Goal: Transaction & Acquisition: Book appointment/travel/reservation

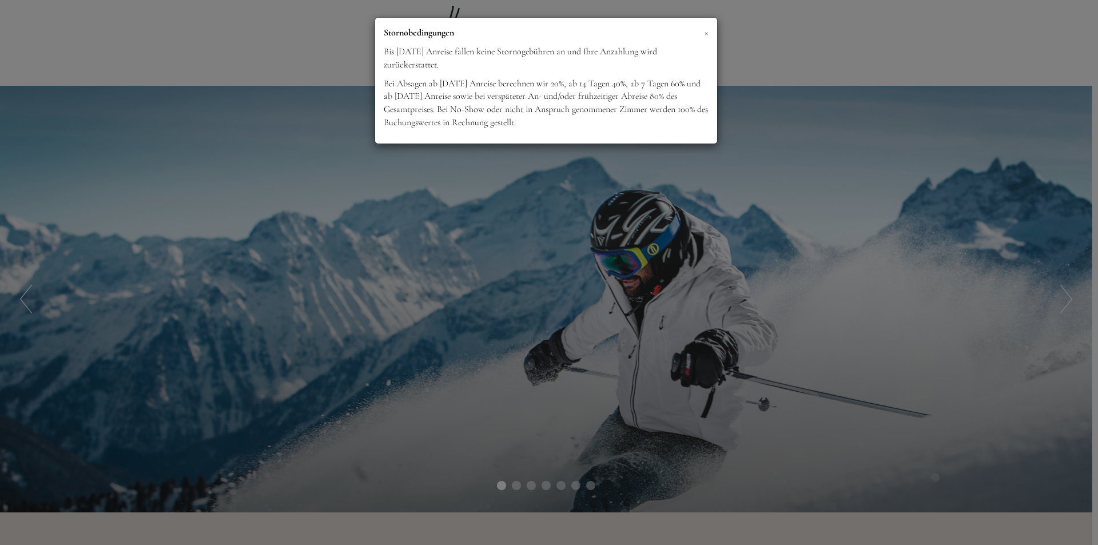
click at [705, 34] on span "×" at bounding box center [706, 32] width 5 height 14
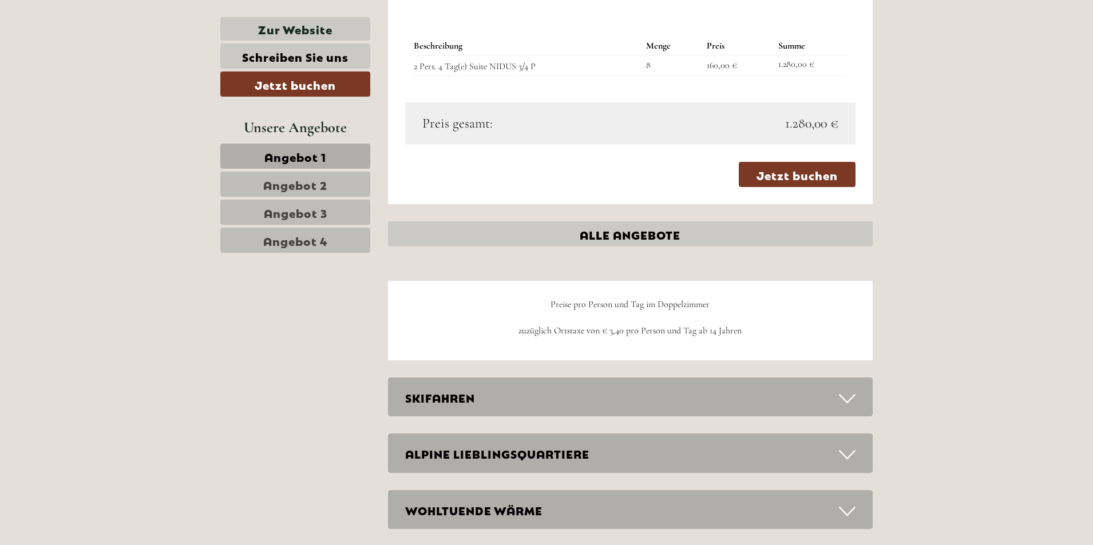
scroll to position [2860, 0]
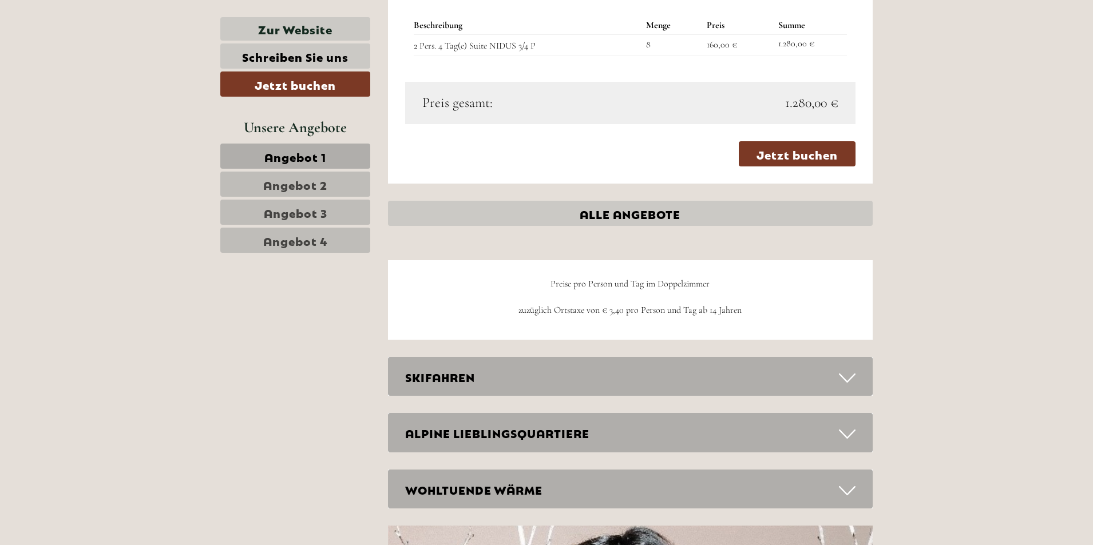
click at [315, 239] on span "Angebot 4" at bounding box center [295, 240] width 65 height 16
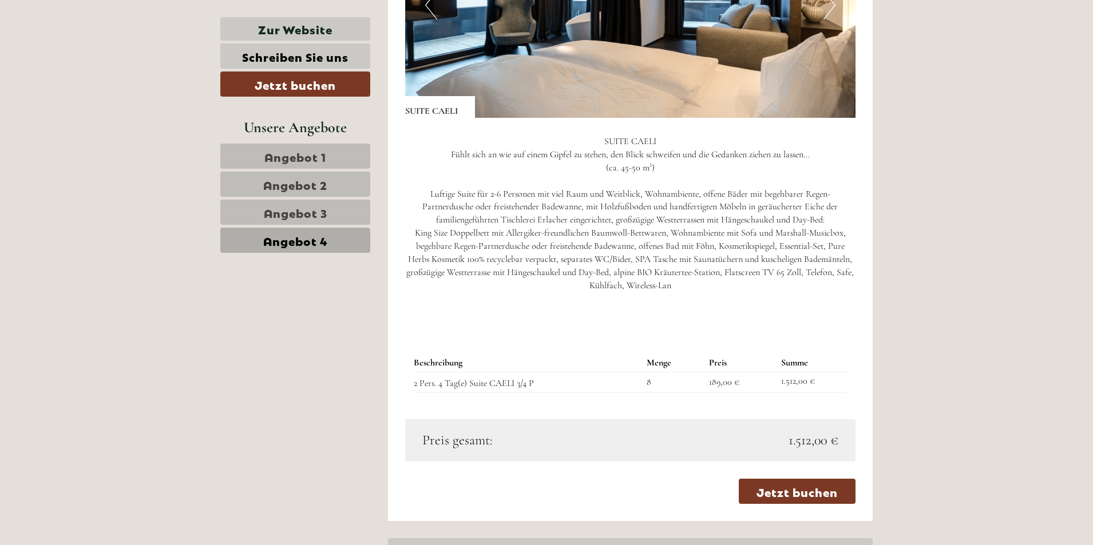
scroll to position [563, 0]
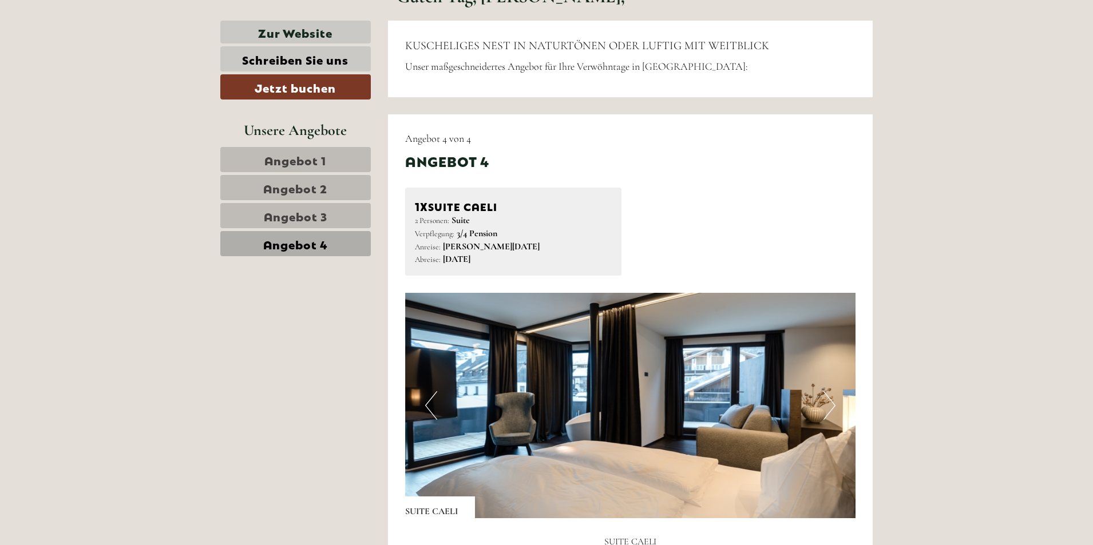
click at [315, 208] on span "Angebot 3" at bounding box center [295, 216] width 63 height 16
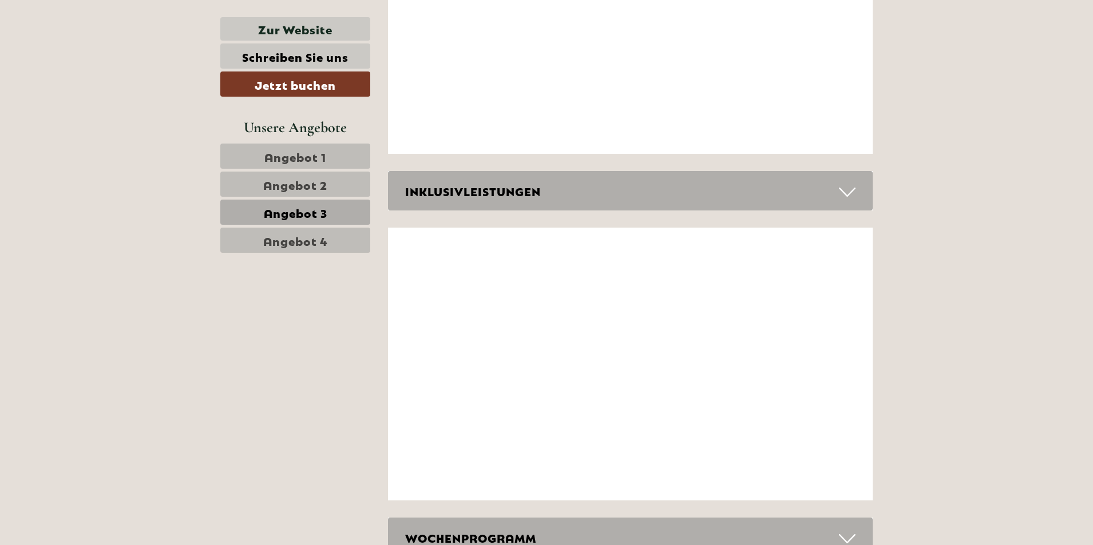
scroll to position [2280, 0]
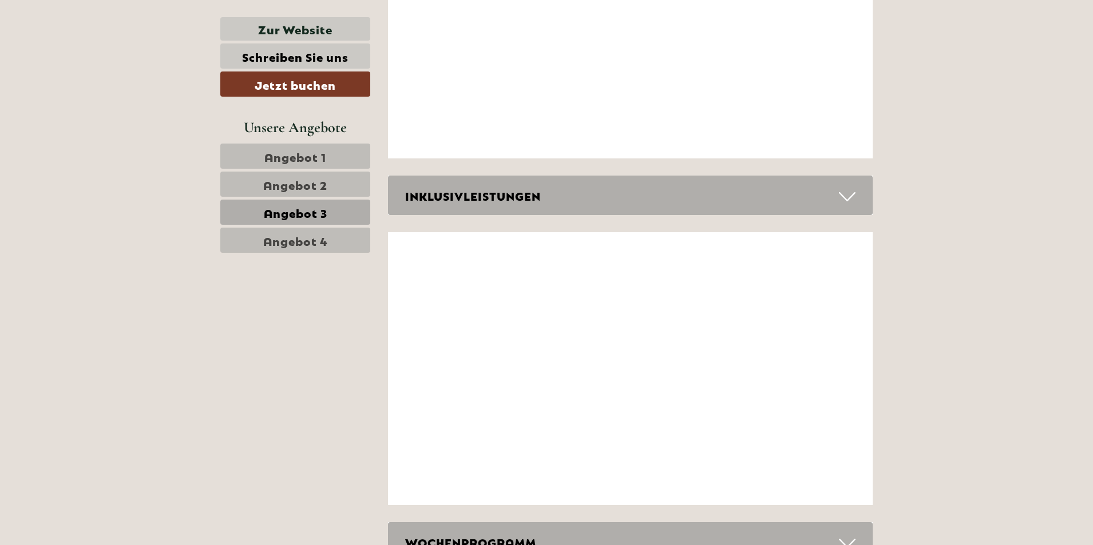
click at [848, 197] on icon at bounding box center [847, 196] width 17 height 19
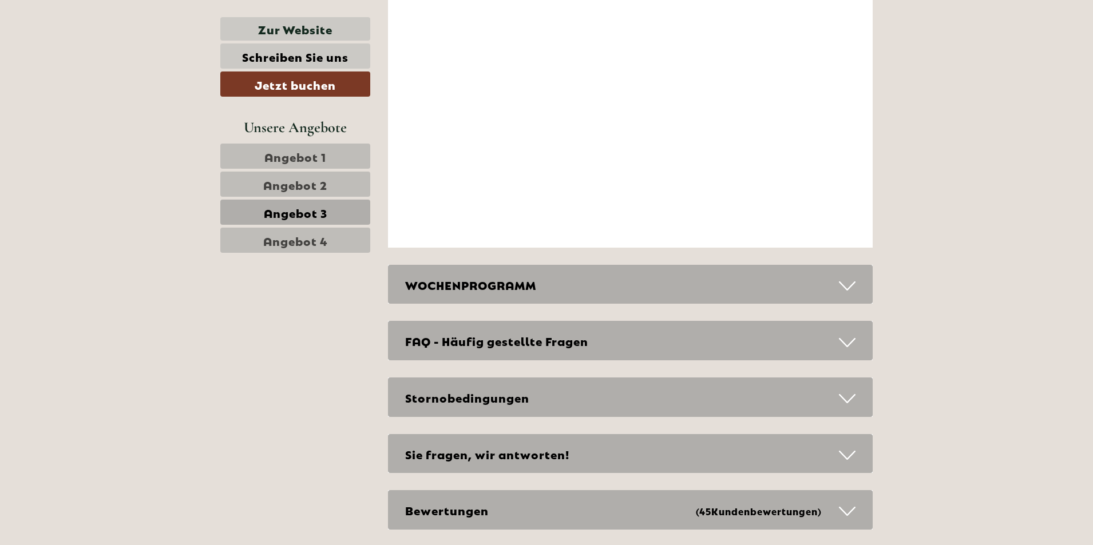
scroll to position [3138, 0]
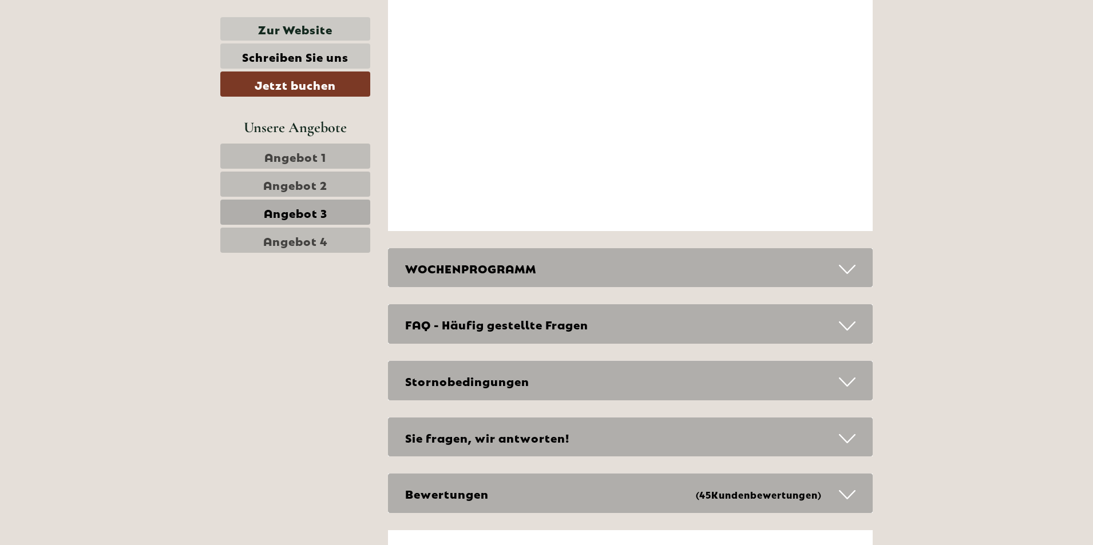
click at [847, 324] on icon at bounding box center [847, 325] width 17 height 19
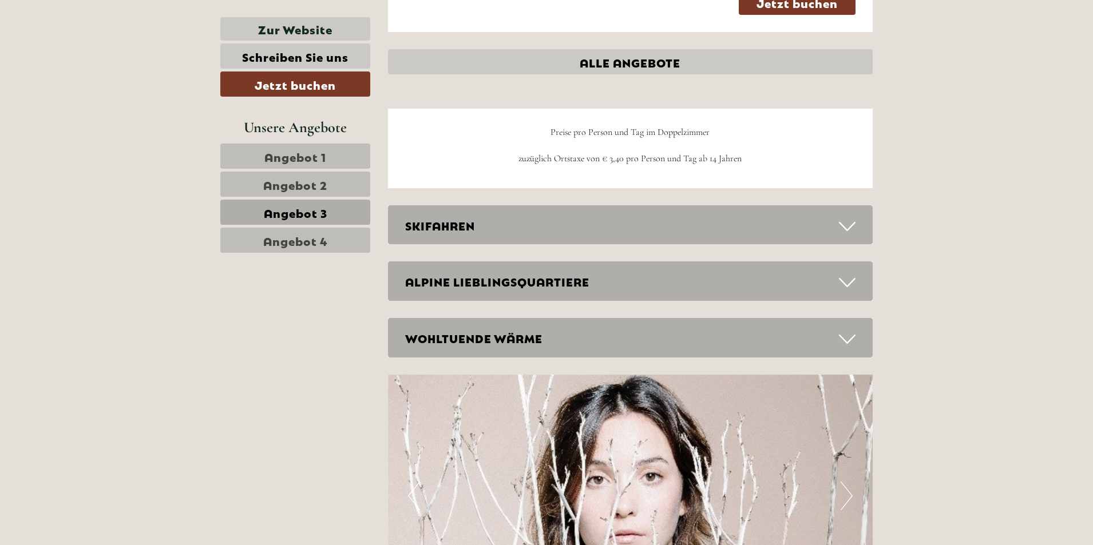
scroll to position [1487, 0]
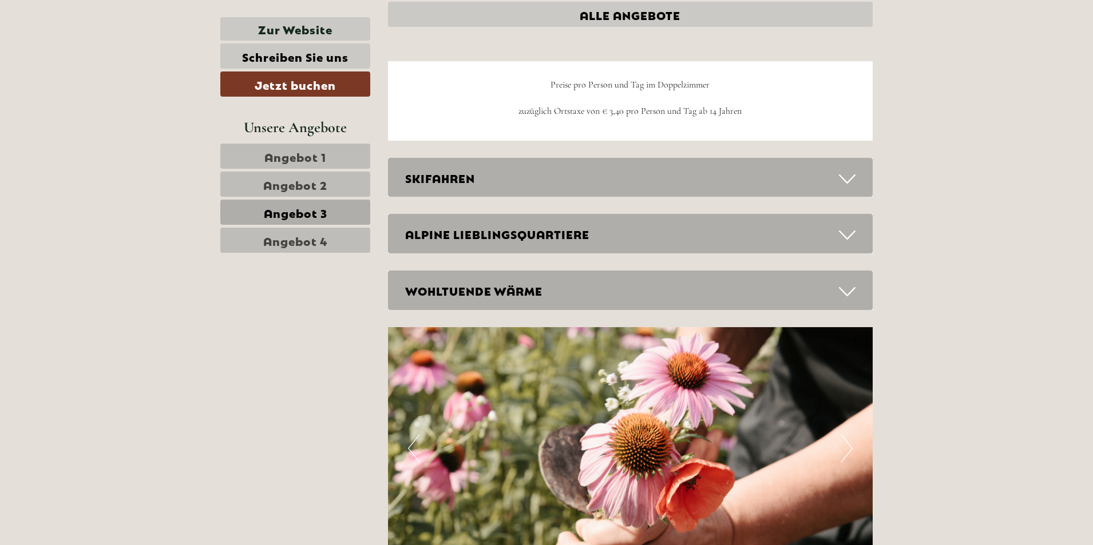
click at [852, 232] on icon at bounding box center [847, 234] width 17 height 19
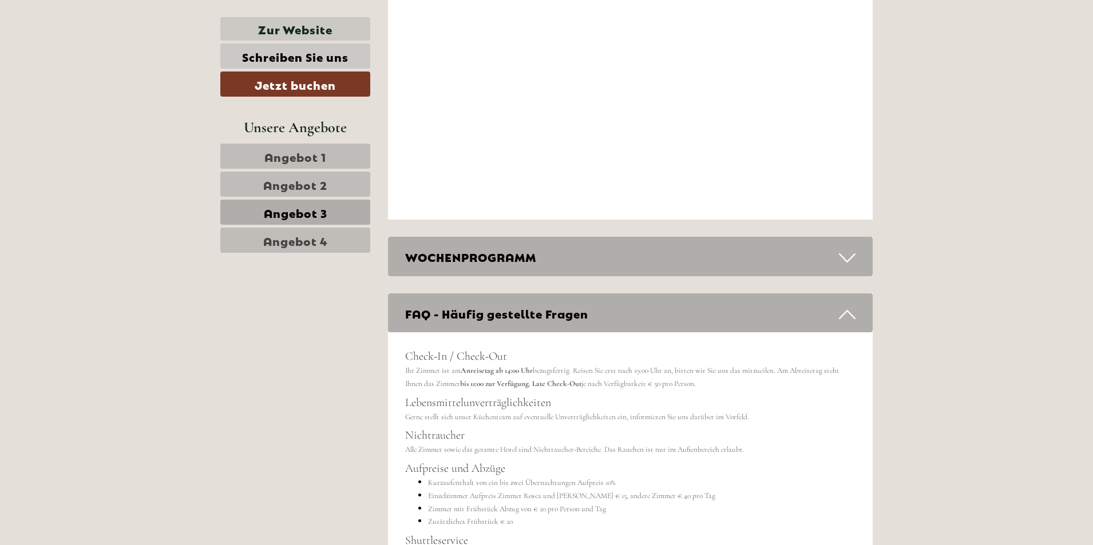
scroll to position [3890, 0]
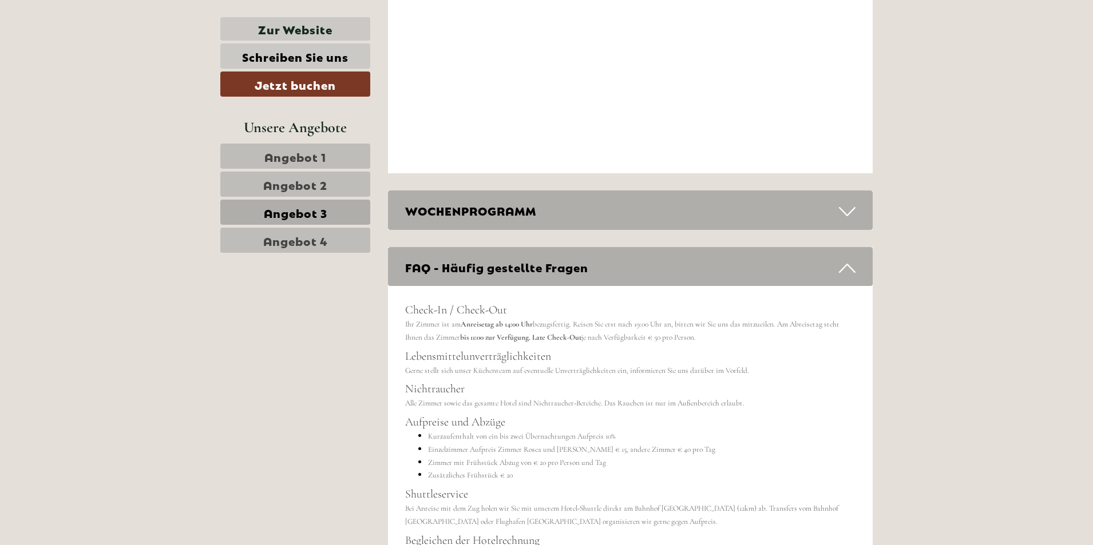
click at [843, 217] on icon at bounding box center [847, 211] width 17 height 19
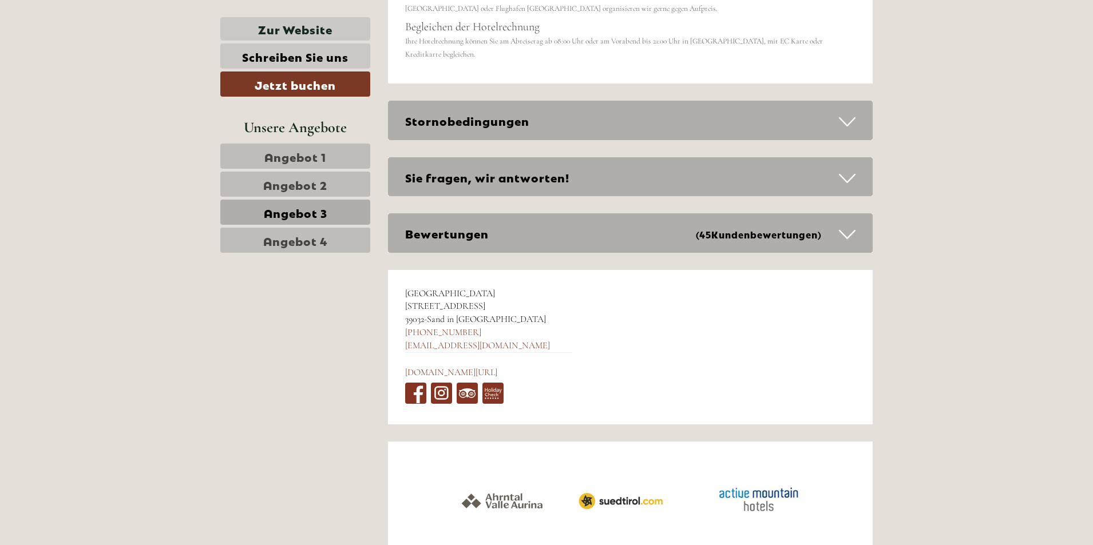
scroll to position [4748, 0]
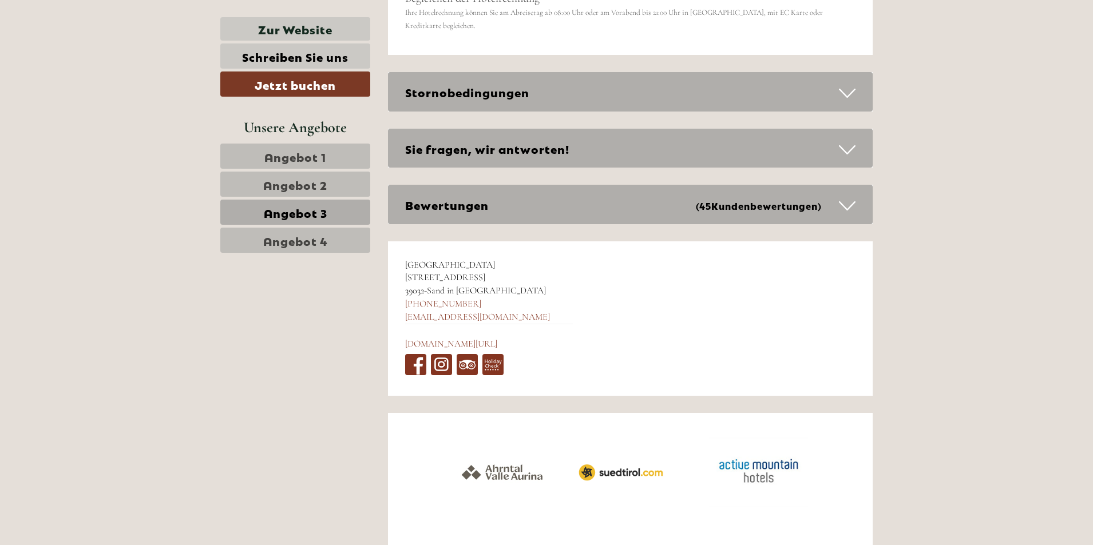
click at [830, 198] on span "(45 Kundenbewertungen )" at bounding box center [767, 204] width 143 height 17
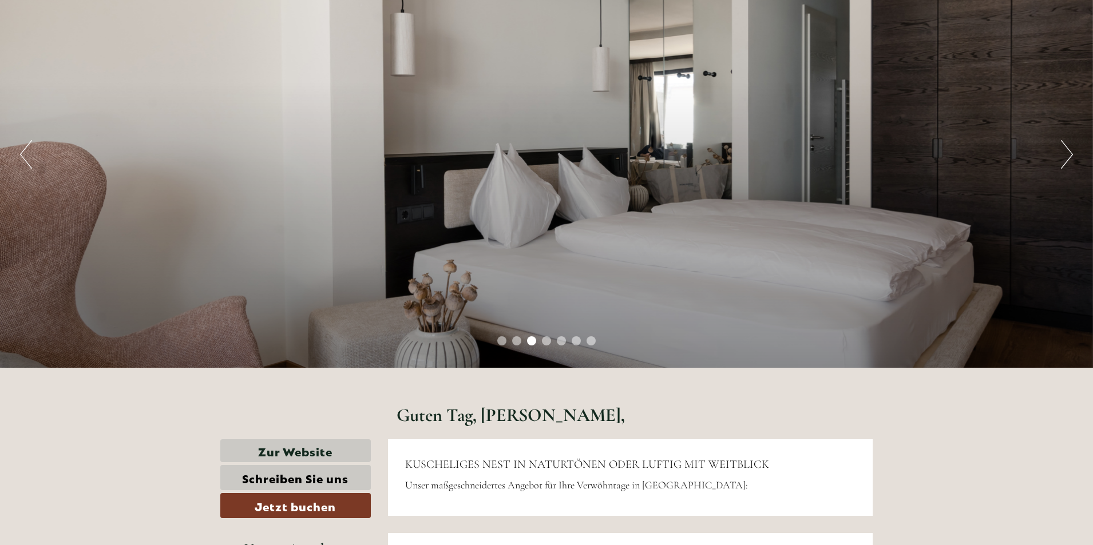
scroll to position [286, 0]
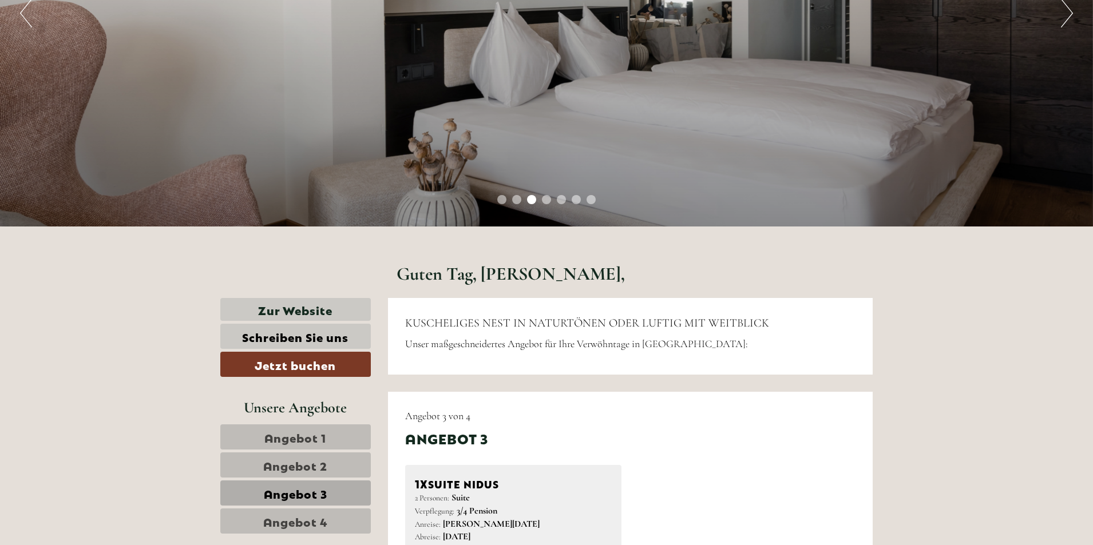
click at [286, 435] on span "Angebot 1" at bounding box center [295, 437] width 62 height 16
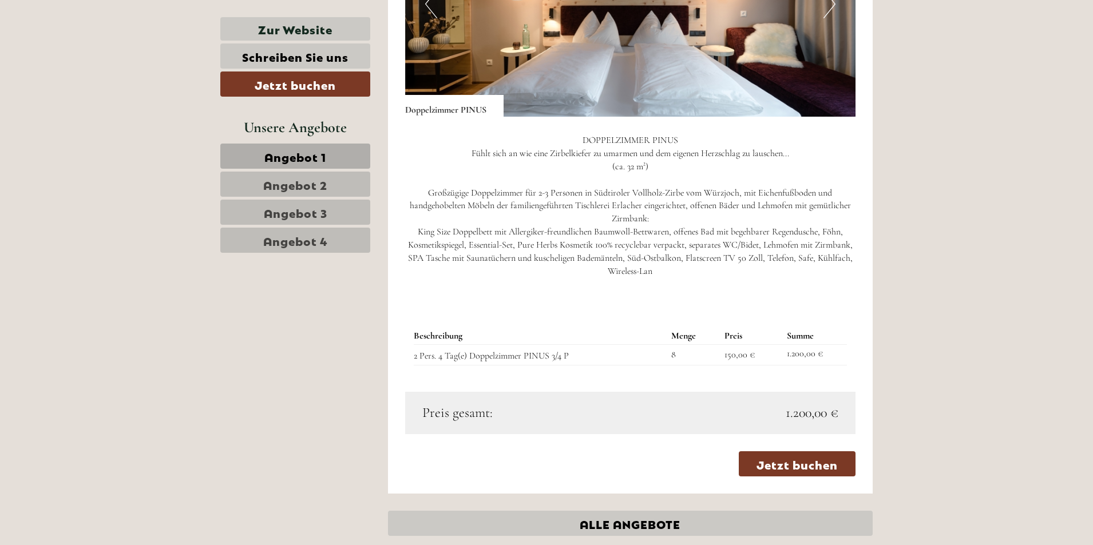
scroll to position [1021, 0]
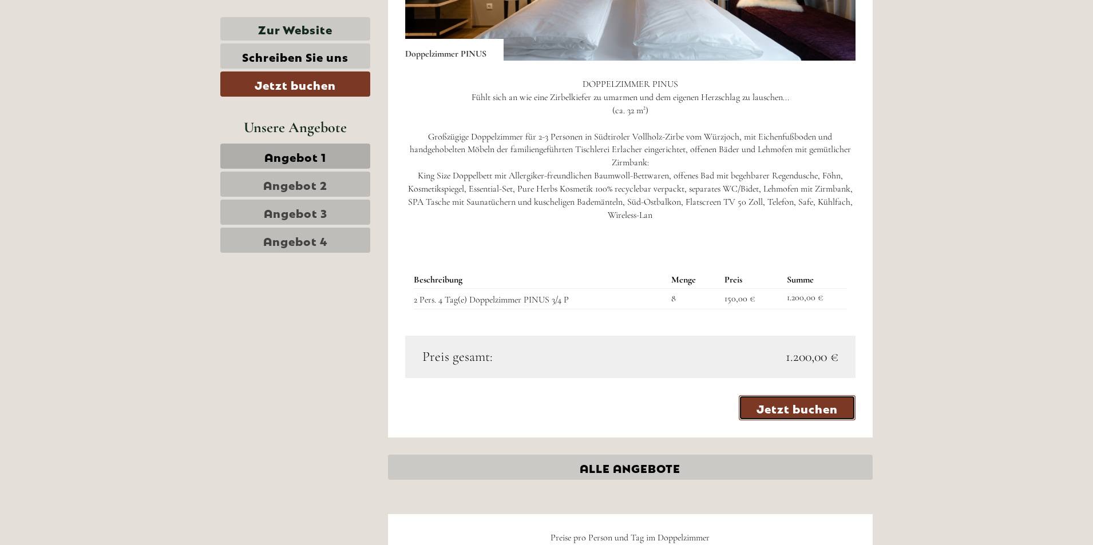
click at [783, 410] on link "Jetzt buchen" at bounding box center [796, 407] width 117 height 25
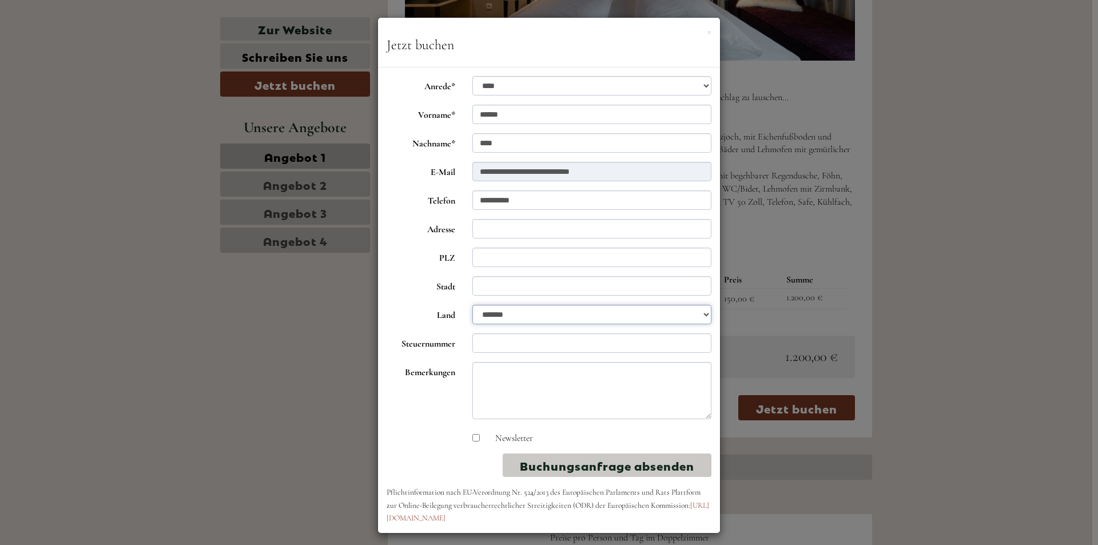
click at [704, 313] on select "**********" at bounding box center [592, 314] width 240 height 19
select select "*"
click at [472, 305] on select "**********" at bounding box center [592, 314] width 240 height 19
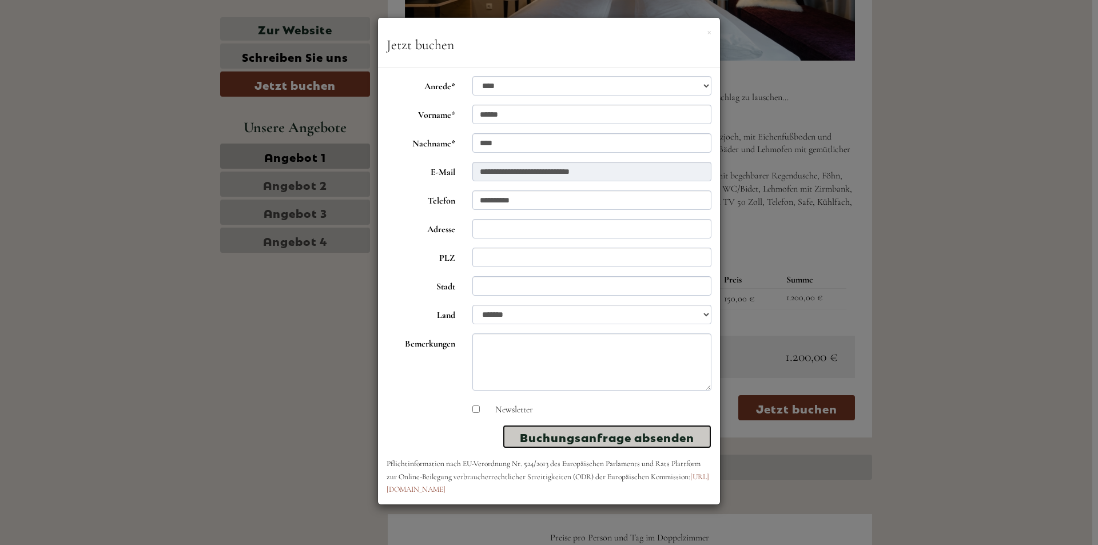
click at [587, 442] on button "Buchungsanfrage absenden" at bounding box center [607, 436] width 209 height 23
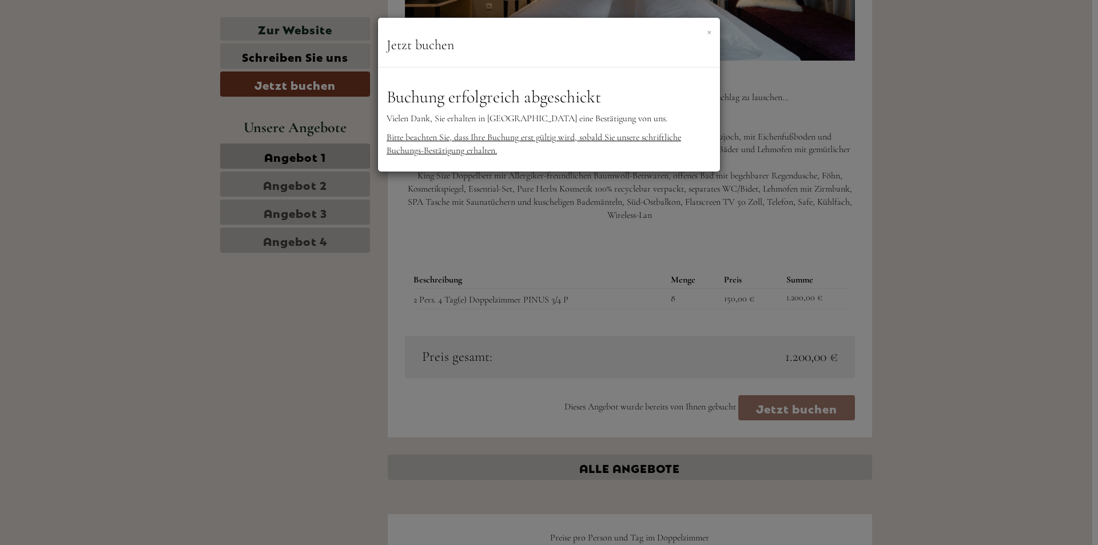
click at [709, 33] on button "×" at bounding box center [709, 31] width 5 height 12
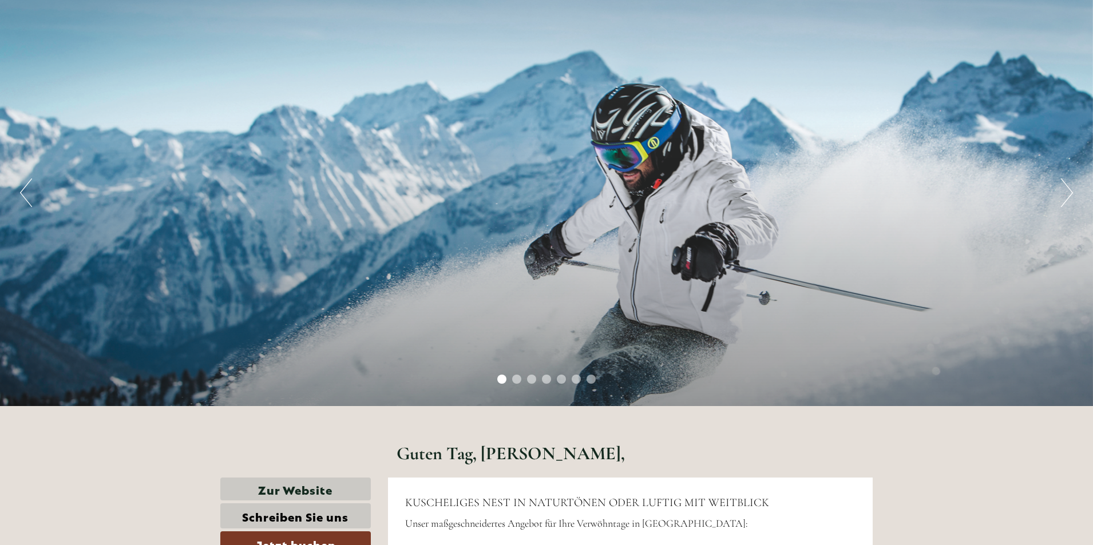
scroll to position [106, 0]
